Goal: Transaction & Acquisition: Subscribe to service/newsletter

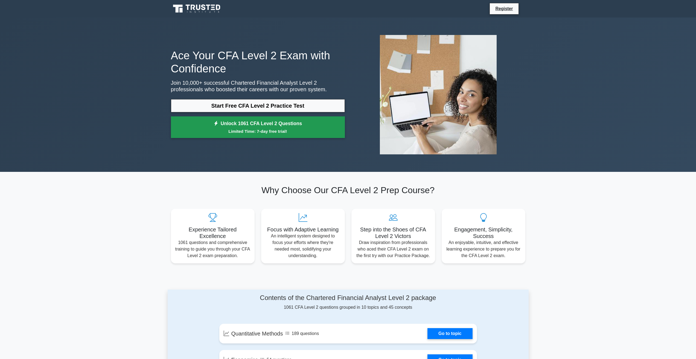
click at [260, 132] on small "Limited Time: 7-day free trial!" at bounding box center [258, 131] width 160 height 6
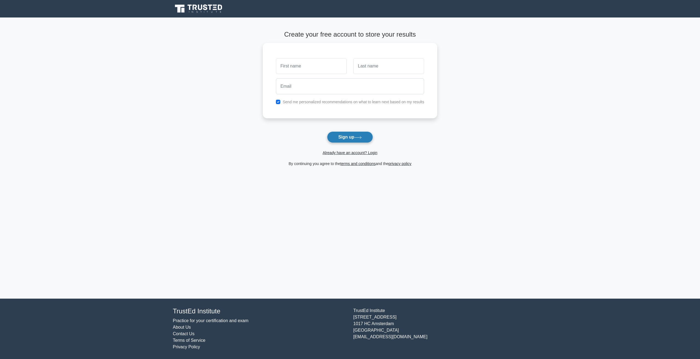
click at [349, 141] on button "Sign up" at bounding box center [350, 137] width 46 height 11
click at [333, 141] on button "Sign up" at bounding box center [350, 137] width 46 height 11
click at [336, 136] on button "Sign up" at bounding box center [350, 137] width 46 height 11
